Goal: Book appointment/travel/reservation

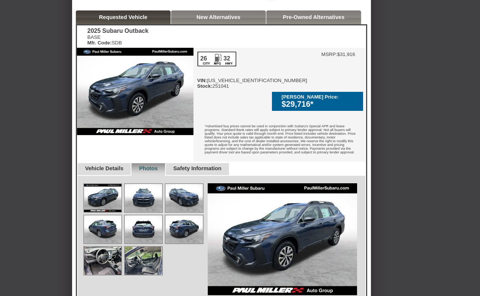
scroll to position [178, 0]
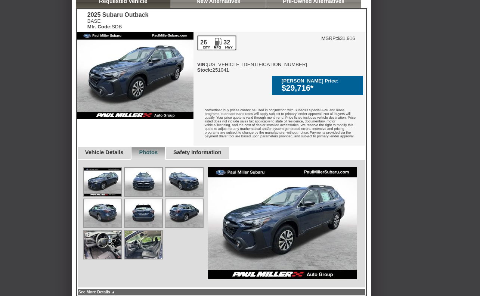
click at [107, 240] on img at bounding box center [102, 245] width 37 height 28
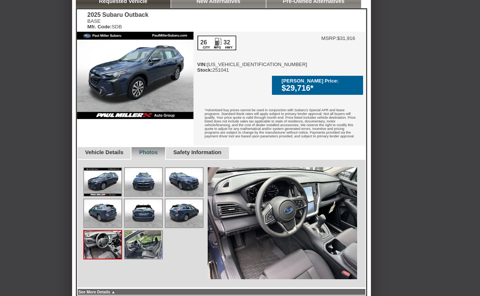
click at [143, 235] on img at bounding box center [143, 245] width 37 height 28
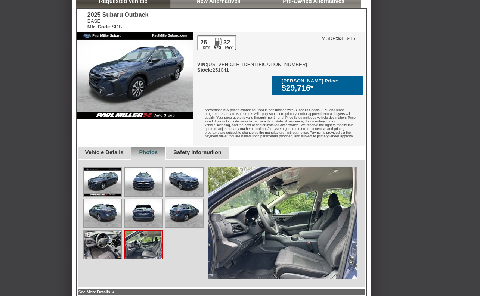
click at [102, 149] on link "Vehicle Details" at bounding box center [104, 152] width 38 height 6
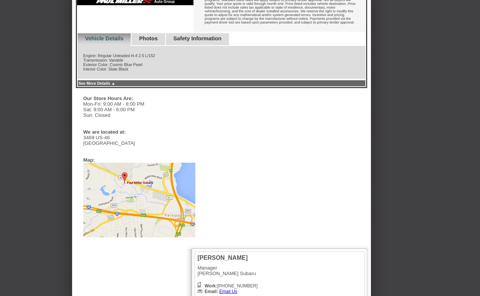
scroll to position [253, 0]
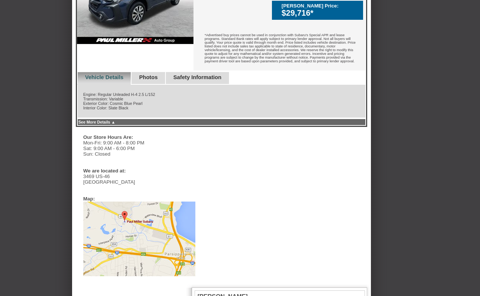
click at [115, 120] on link "See More Details ▲" at bounding box center [96, 122] width 37 height 4
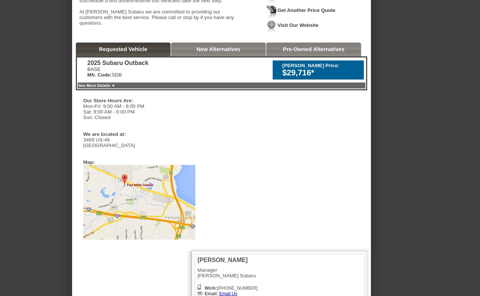
scroll to position [127, 0]
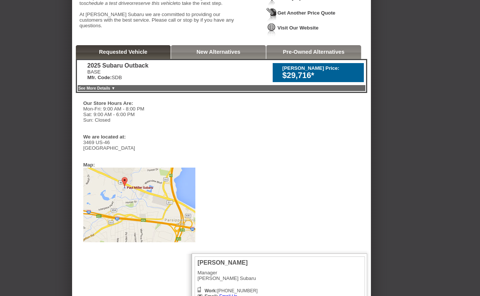
click at [115, 90] on link "See More Details ▼" at bounding box center [96, 88] width 37 height 4
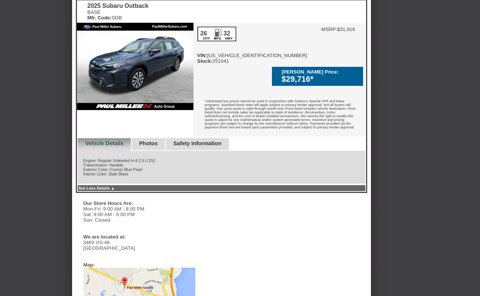
scroll to position [185, 0]
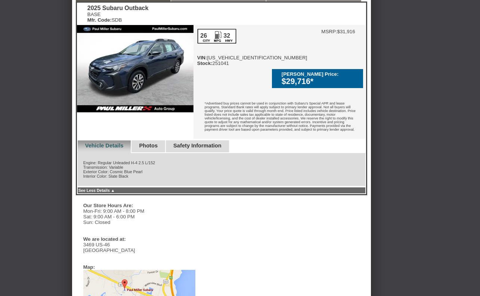
click at [215, 143] on link "Safety Information" at bounding box center [197, 146] width 48 height 6
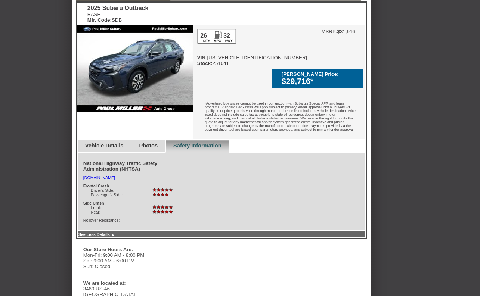
click at [106, 143] on link "Vehicle Details" at bounding box center [104, 146] width 38 height 6
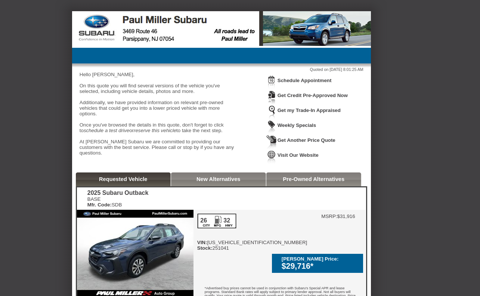
scroll to position [0, 0]
click at [290, 80] on link "Schedule Appointment" at bounding box center [305, 81] width 54 height 6
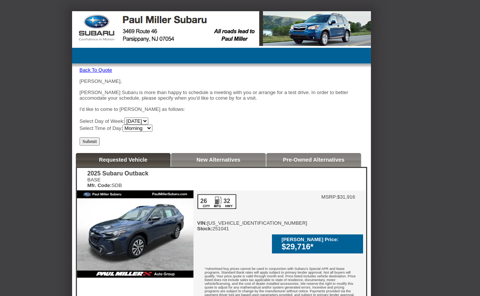
select select "[DATE]"
select select "Afternoon"
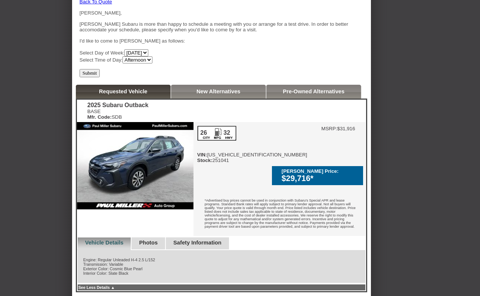
scroll to position [66, 0]
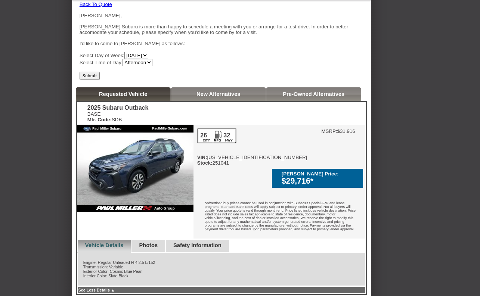
click at [93, 77] on input "Submit" at bounding box center [90, 76] width 21 height 8
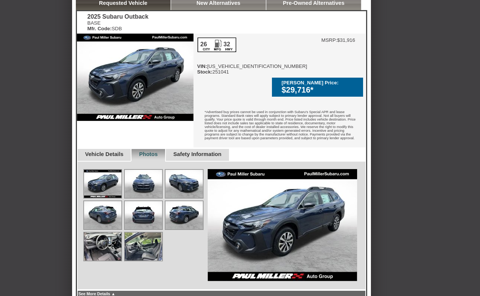
scroll to position [178, 0]
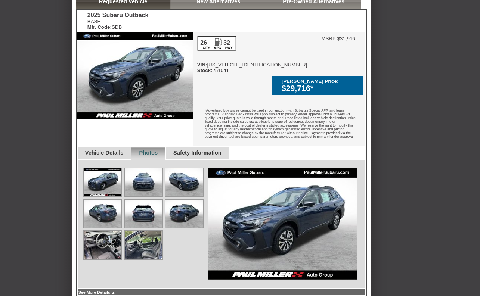
click at [186, 203] on img at bounding box center [184, 214] width 37 height 28
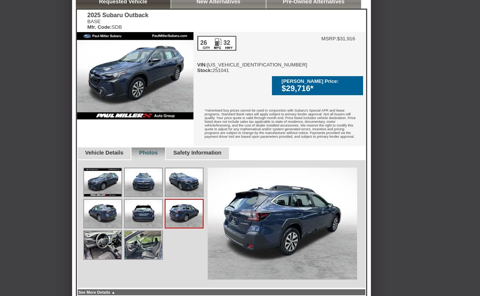
click at [152, 207] on img at bounding box center [143, 214] width 37 height 28
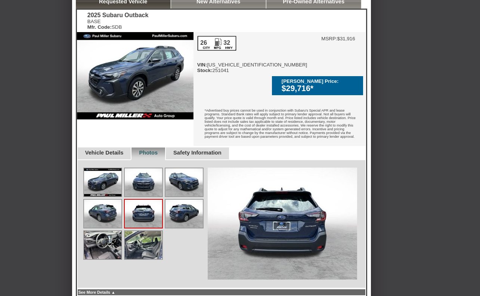
click at [106, 211] on img at bounding box center [102, 214] width 37 height 28
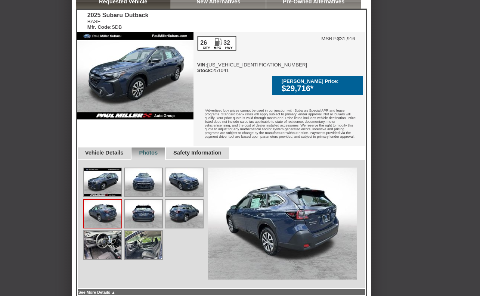
click at [105, 183] on img at bounding box center [102, 183] width 37 height 28
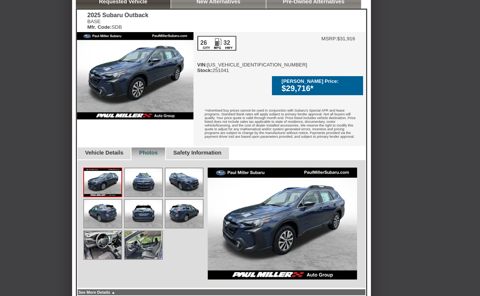
click at [149, 176] on img at bounding box center [143, 183] width 37 height 28
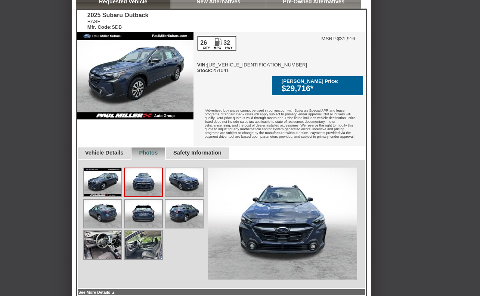
click at [194, 169] on img at bounding box center [184, 183] width 37 height 28
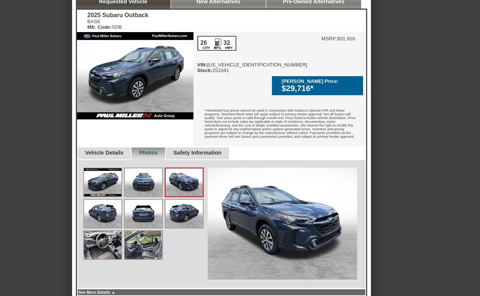
click at [146, 174] on img at bounding box center [143, 183] width 37 height 28
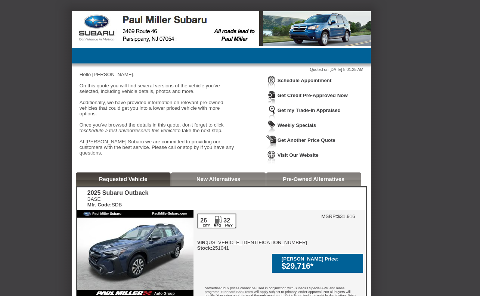
scroll to position [0, 0]
click at [297, 123] on link "Weekly Specials" at bounding box center [297, 126] width 38 height 6
click at [228, 186] on div "New Alternatives" at bounding box center [218, 180] width 95 height 14
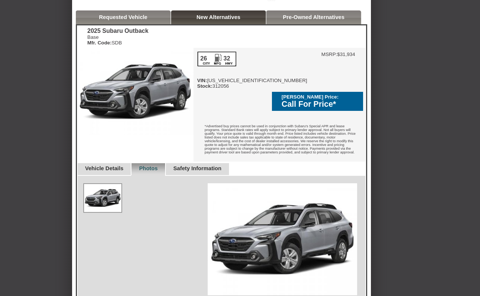
scroll to position [161, 0]
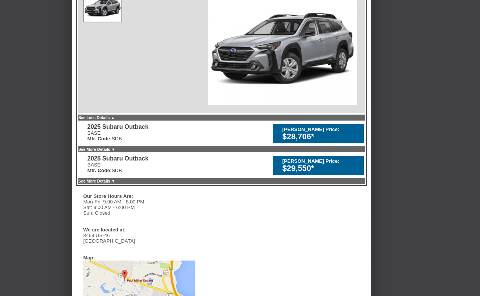
click at [115, 115] on link "See Less Details ▲" at bounding box center [96, 117] width 37 height 4
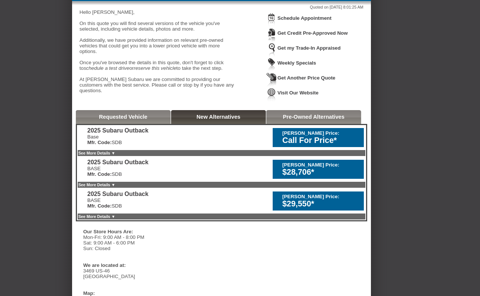
scroll to position [63, 0]
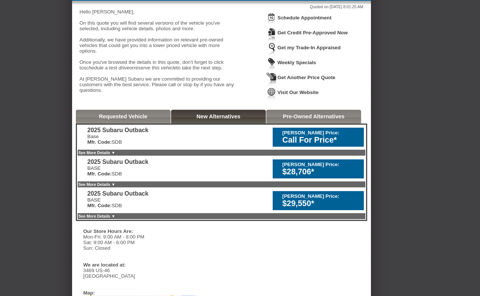
click at [115, 187] on link "See More Details ▼" at bounding box center [96, 184] width 37 height 4
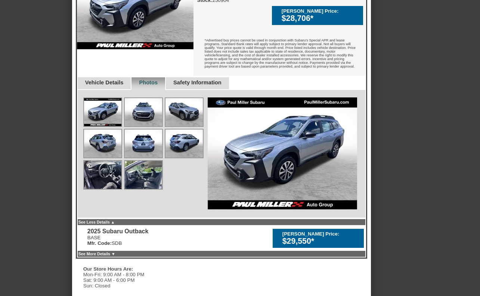
scroll to position [280, 0]
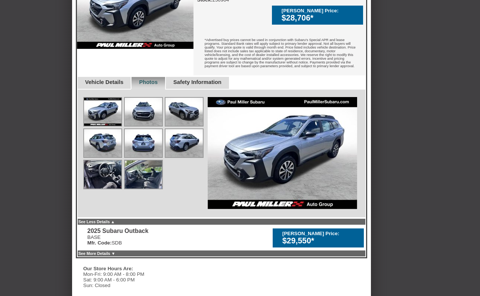
click at [115, 220] on link "See Less Details ▲" at bounding box center [96, 222] width 37 height 4
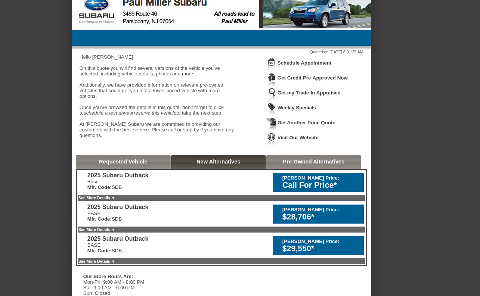
scroll to position [20, 0]
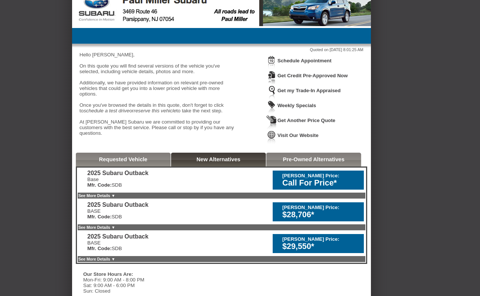
click at [108, 262] on link "See More Details ▼" at bounding box center [96, 259] width 37 height 4
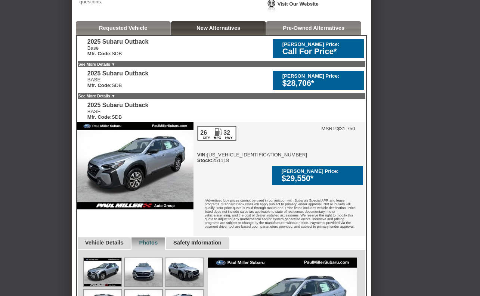
scroll to position [149, 0]
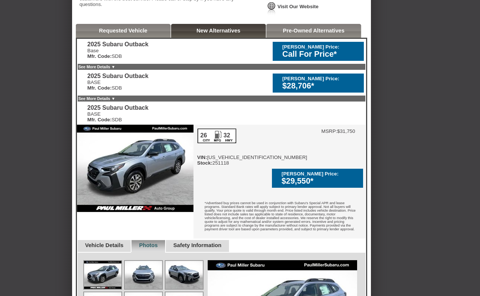
click at [115, 101] on link "See More Details ▼" at bounding box center [96, 98] width 37 height 4
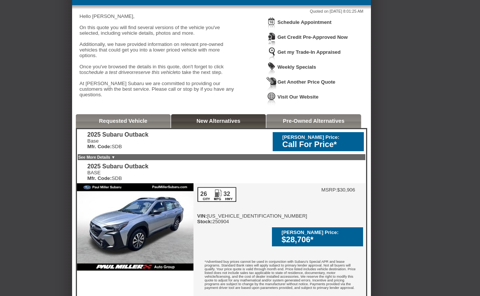
scroll to position [58, 0]
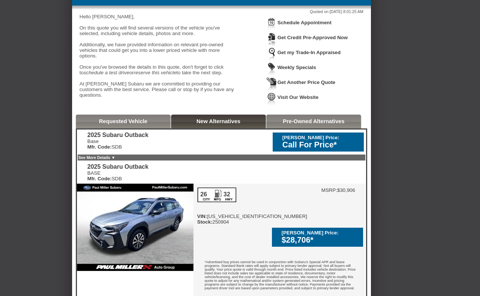
click at [115, 160] on link "See More Details ▼" at bounding box center [96, 157] width 37 height 4
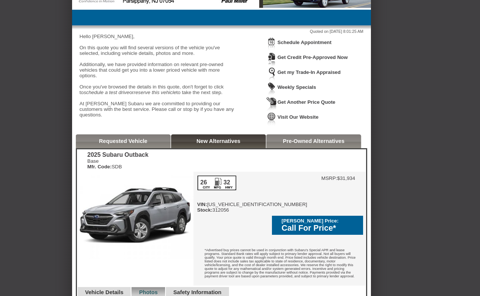
scroll to position [41, 0]
